Goal: Task Accomplishment & Management: Manage account settings

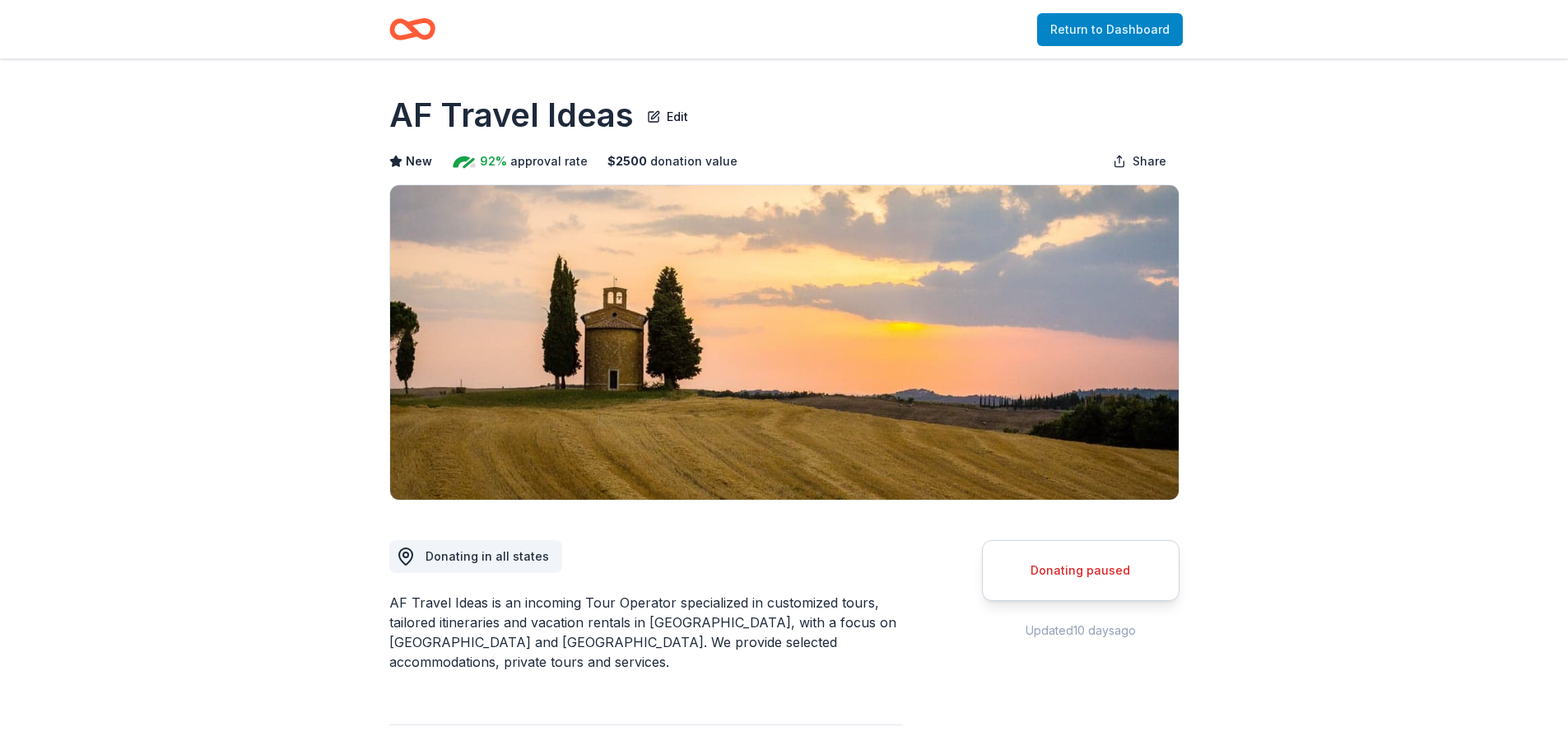
click at [1086, 22] on link "Return to Dashboard" at bounding box center [1111, 30] width 146 height 33
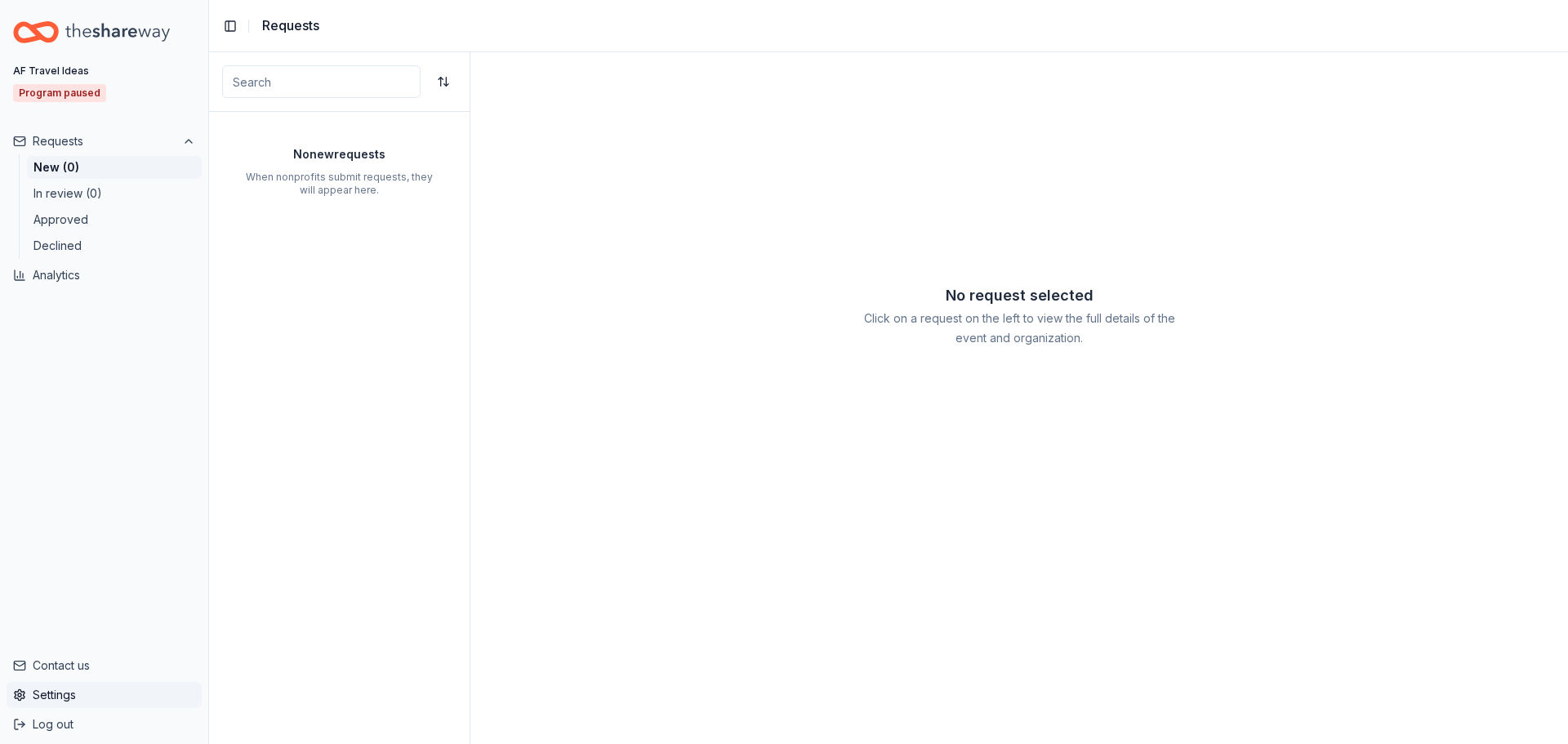
click at [39, 694] on button "Settings" at bounding box center [104, 694] width 195 height 26
